Goal: Communication & Community: Answer question/provide support

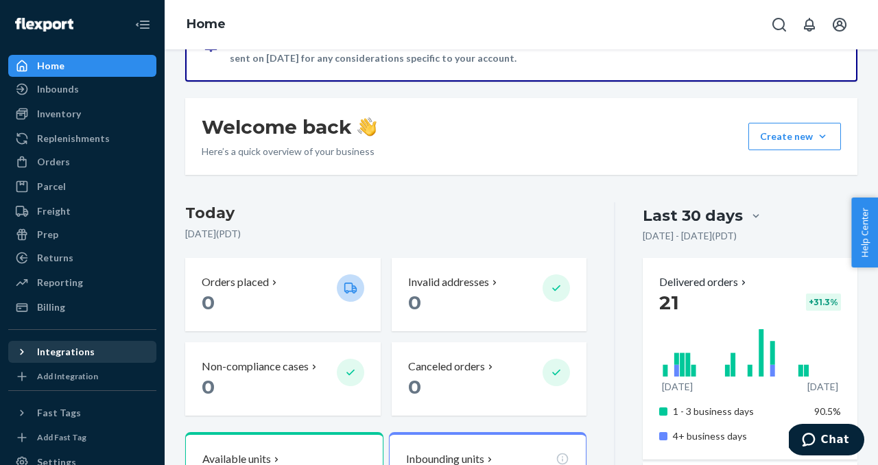
scroll to position [95, 0]
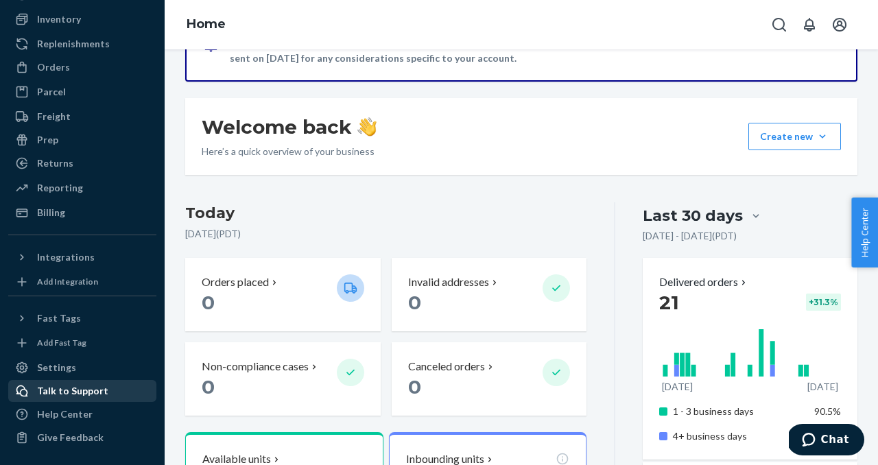
click at [78, 392] on div "Talk to Support" at bounding box center [72, 391] width 71 height 14
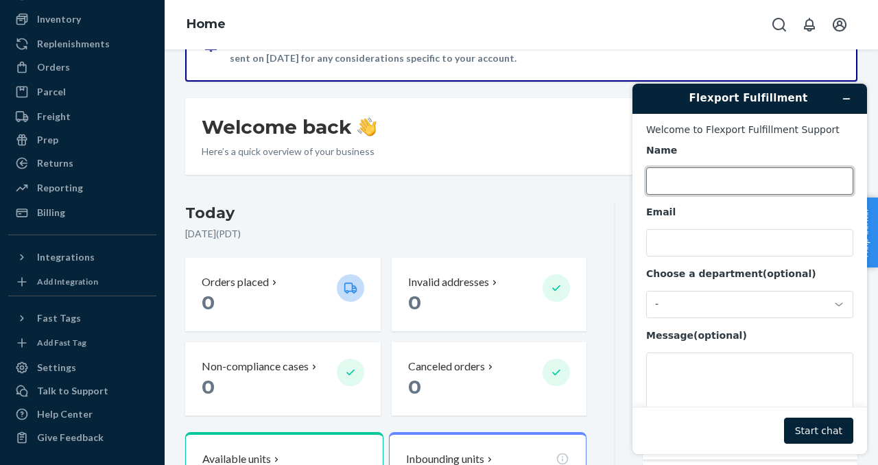
click at [697, 178] on input "Name" at bounding box center [749, 180] width 207 height 27
type input "Euroflex USA LLC"
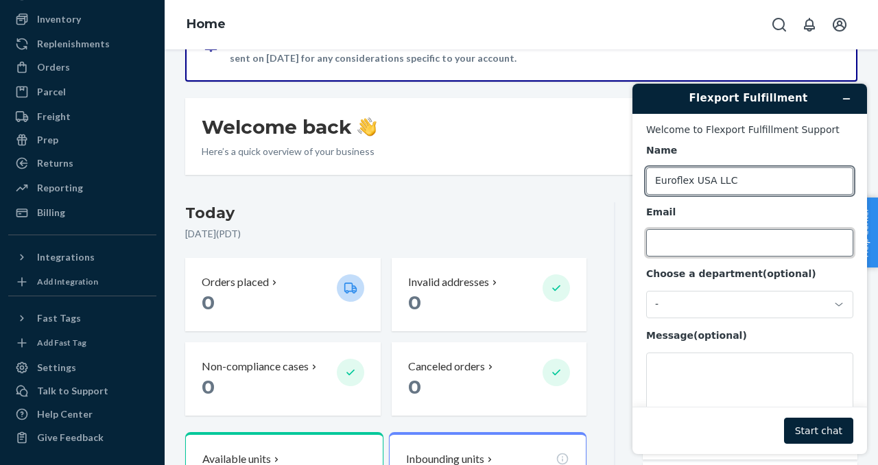
click at [705, 243] on input "Email" at bounding box center [749, 242] width 207 height 27
type input "[EMAIL_ADDRESS][DOMAIN_NAME]"
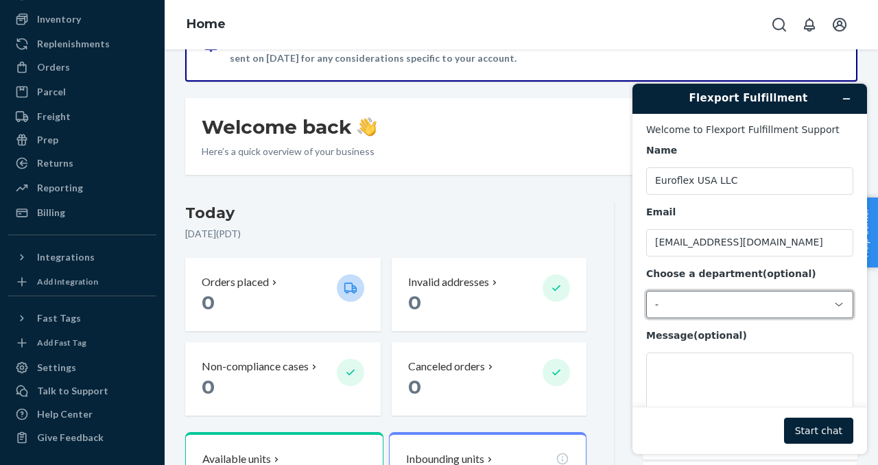
click at [729, 308] on div "-" at bounding box center [741, 304] width 173 height 12
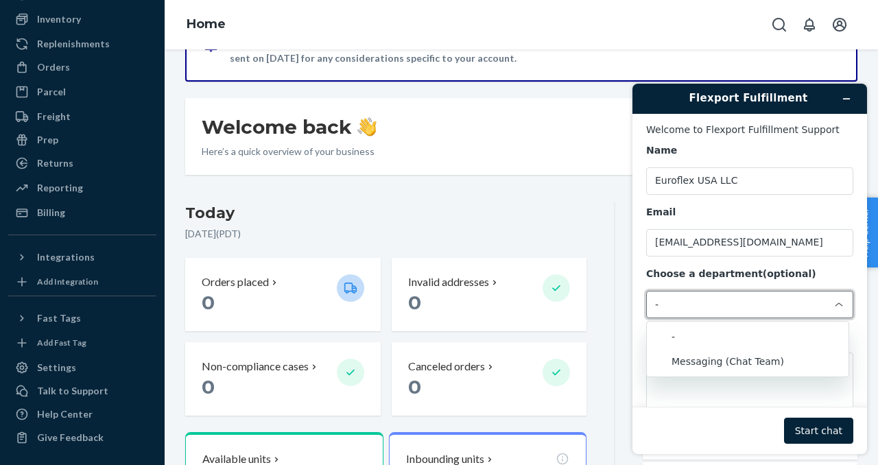
click at [809, 267] on div "Name Euroflex USA LLC Email [EMAIL_ADDRESS][DOMAIN_NAME] Choose a department (o…" at bounding box center [749, 286] width 207 height 285
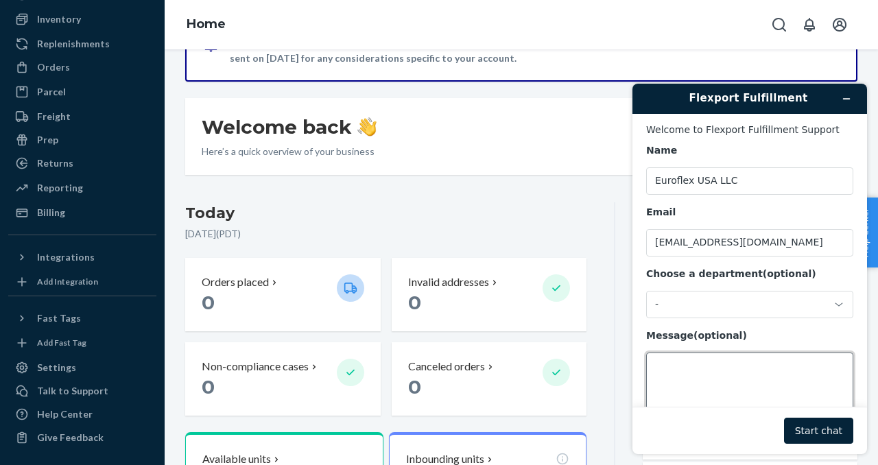
click at [684, 370] on textarea "Message (optional)" at bounding box center [749, 390] width 207 height 77
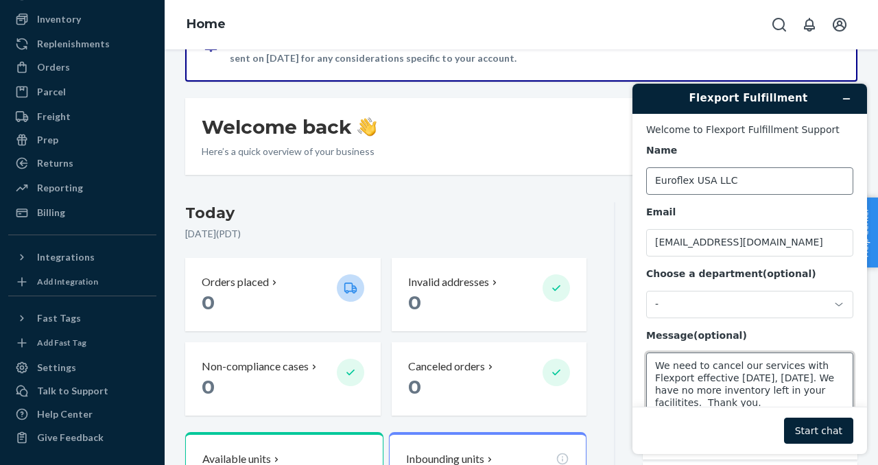
type textarea "We need to cancel our services with Flexport effective [DATE], [DATE]. We have …"
click at [752, 178] on input "Euroflex USA LLC" at bounding box center [749, 180] width 207 height 27
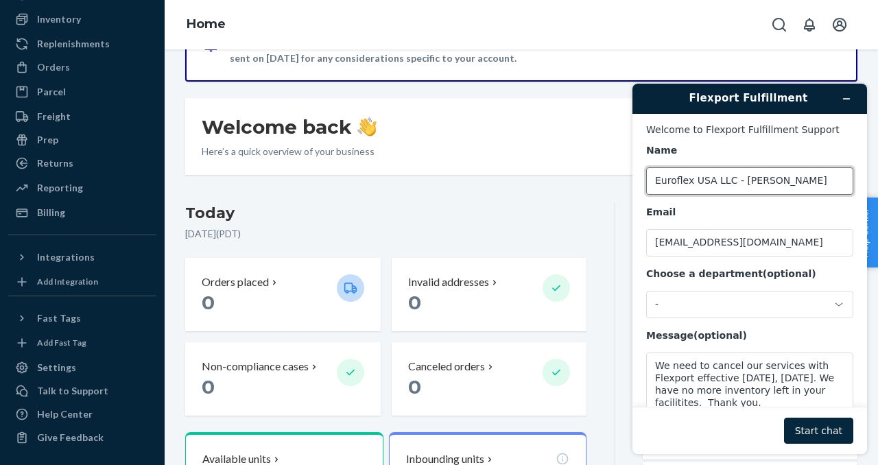
type input "Euroflex USA LLC - [PERSON_NAME]"
click at [817, 435] on button "Start chat" at bounding box center [818, 431] width 69 height 26
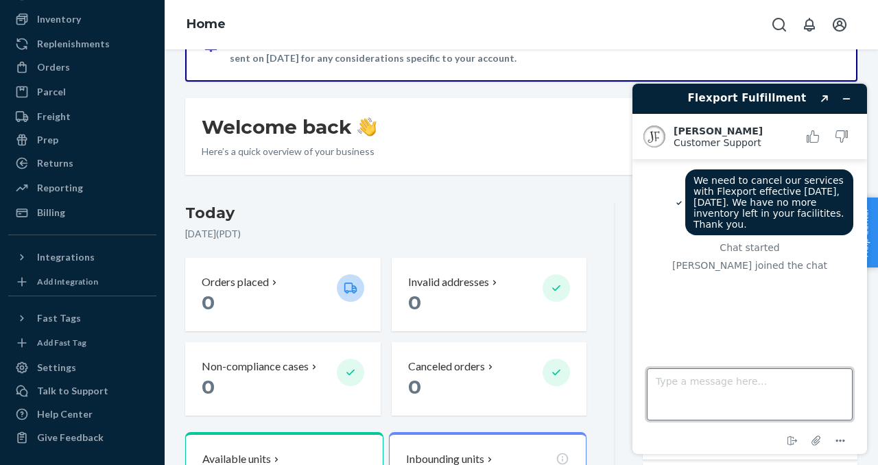
click at [667, 384] on textarea "Type a message here..." at bounding box center [750, 394] width 206 height 52
click at [726, 383] on textarea "Hi [PERSON_NAME]! I hope you can help me!" at bounding box center [750, 394] width 206 height 52
type textarea "Hi [PERSON_NAME]! I hope you're having a nice day and that you can help me!"
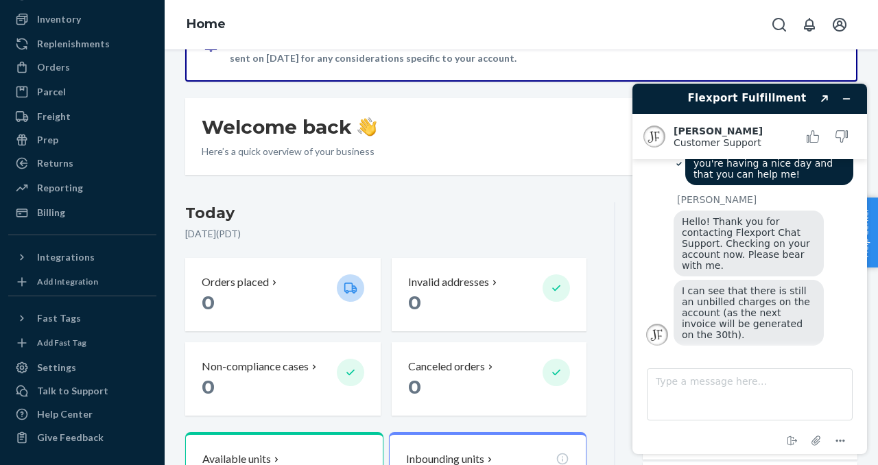
scroll to position [137, 0]
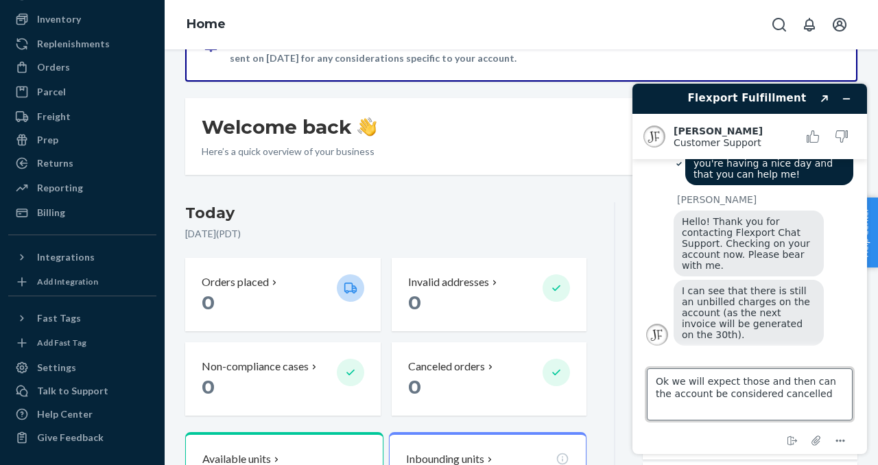
type textarea "Ok we will expect those and then can the account be considered cancelled?"
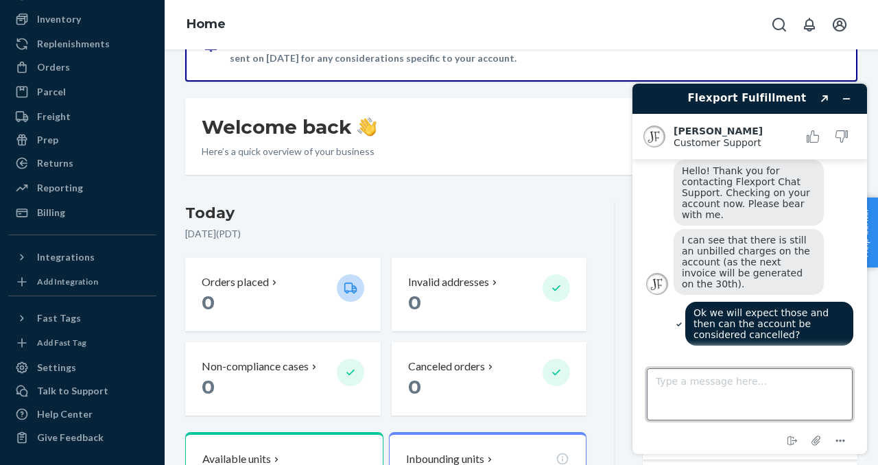
scroll to position [191, 0]
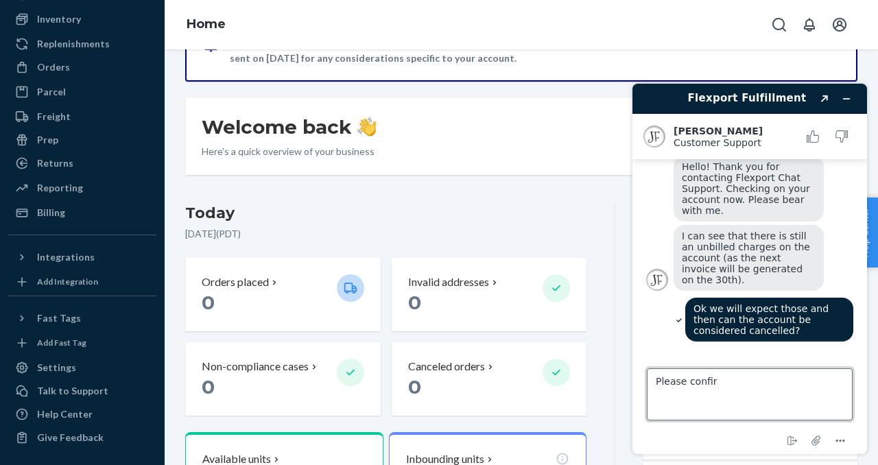
type textarea "Please confirm"
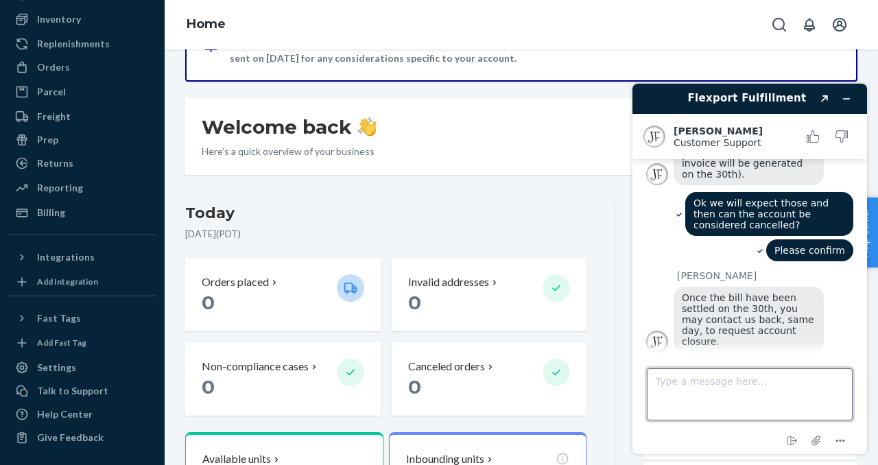
scroll to position [294, 0]
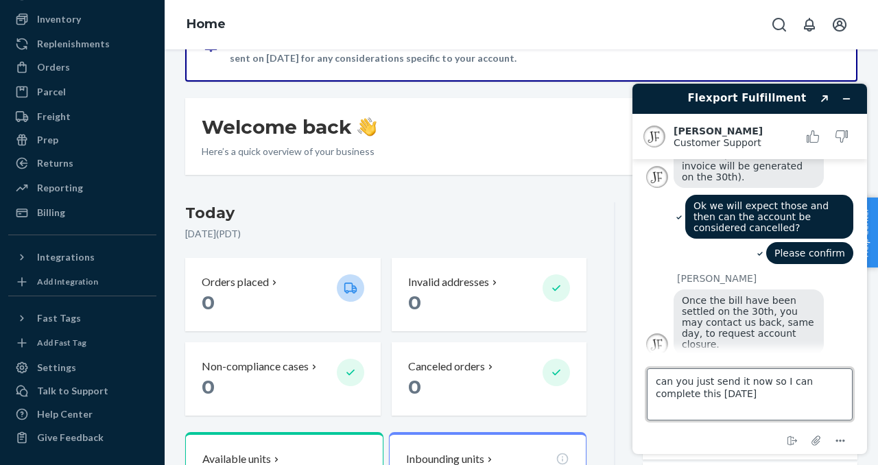
type textarea "can you just send it now so I can complete this [DATE]?"
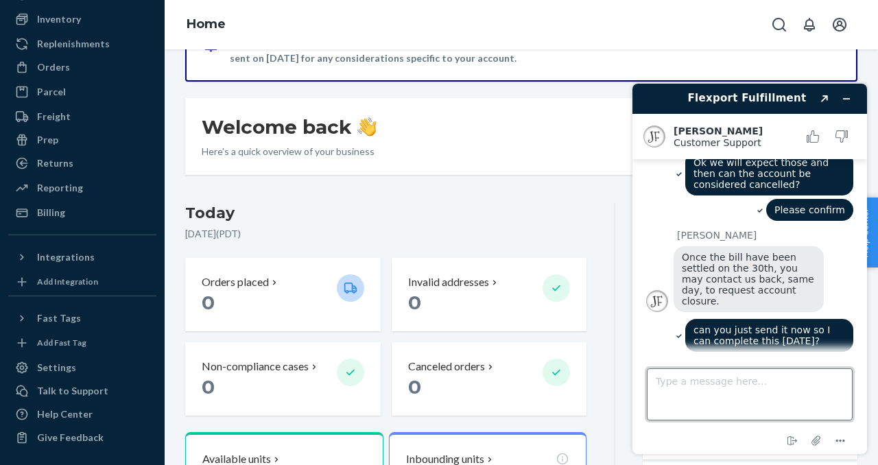
scroll to position [425, 0]
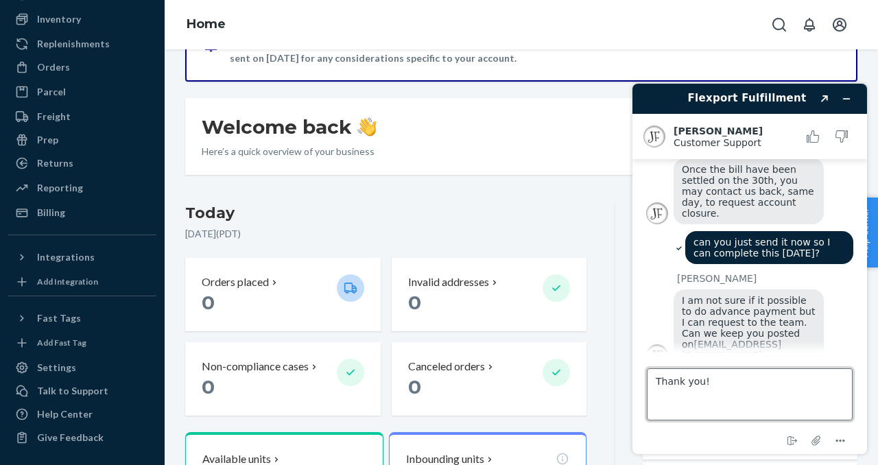
type textarea "Thank you!"
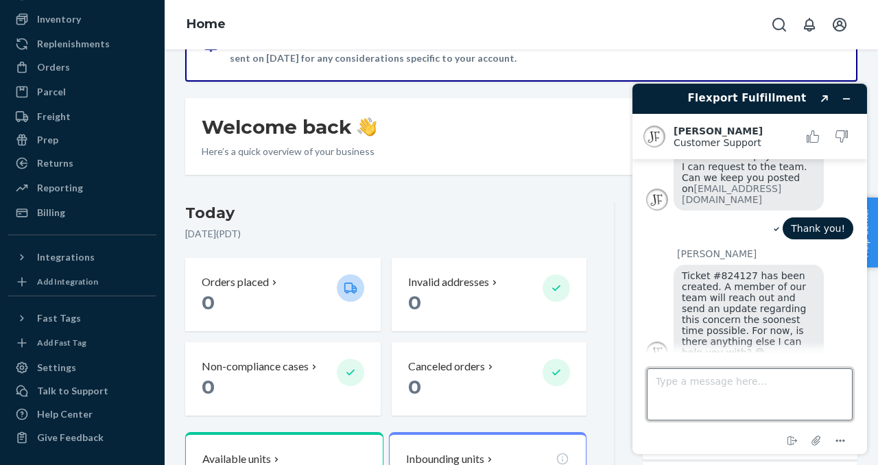
scroll to position [579, 0]
type textarea "No, thank you"
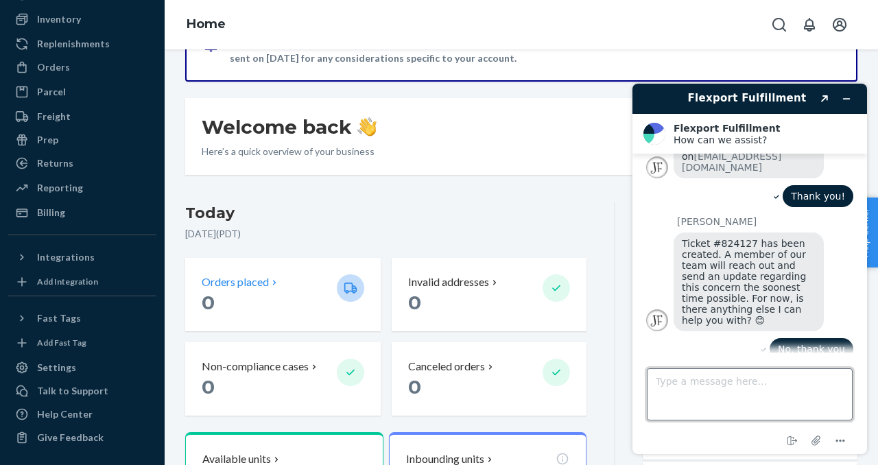
scroll to position [752, 0]
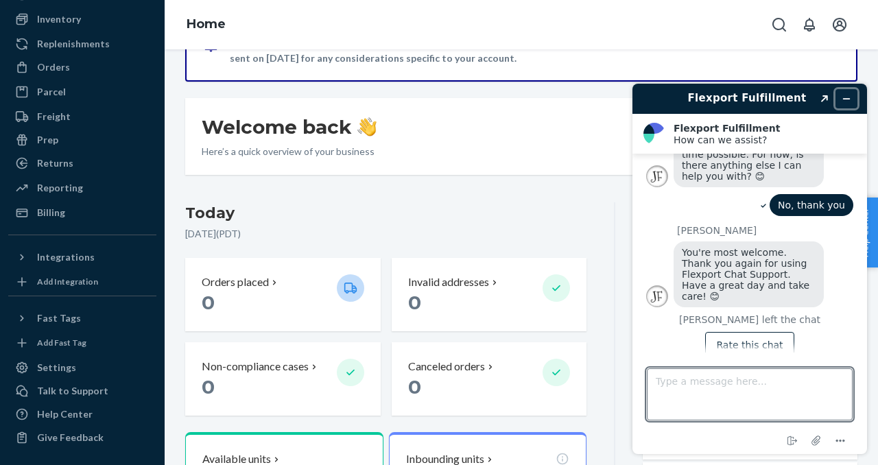
click at [848, 98] on icon "Minimize widget" at bounding box center [846, 99] width 10 height 10
